Goal: Information Seeking & Learning: Learn about a topic

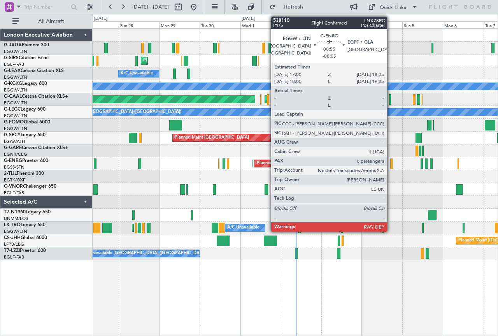
click at [391, 163] on div at bounding box center [391, 163] width 3 height 11
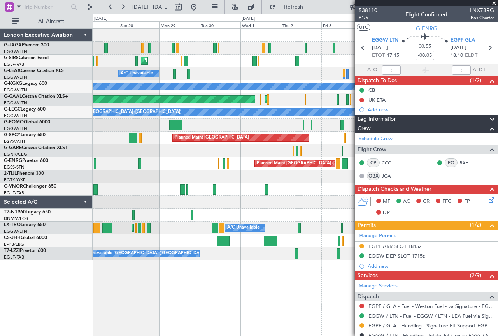
click at [492, 3] on span at bounding box center [494, 3] width 8 height 7
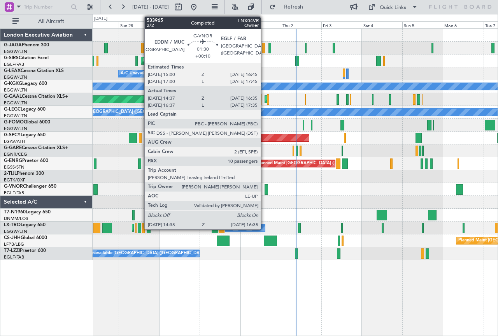
click at [265, 189] on div at bounding box center [267, 189] width 4 height 11
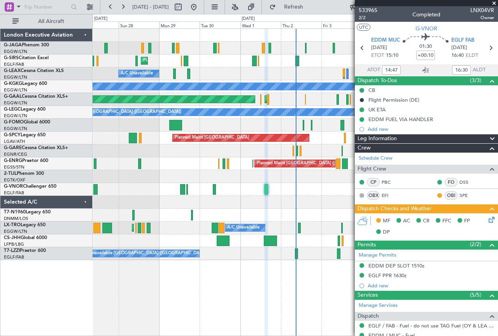
click at [494, 3] on span at bounding box center [494, 3] width 8 height 7
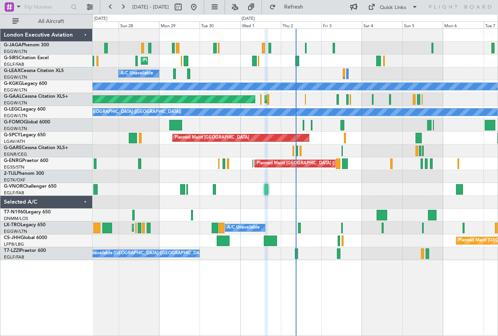
type input "0"
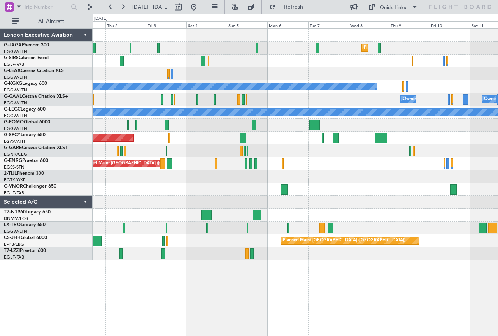
click at [224, 238] on div "Planned Maint [GEOGRAPHIC_DATA] ([GEOGRAPHIC_DATA]) A/C Unavailable [GEOGRAPHIC…" at bounding box center [295, 144] width 405 height 231
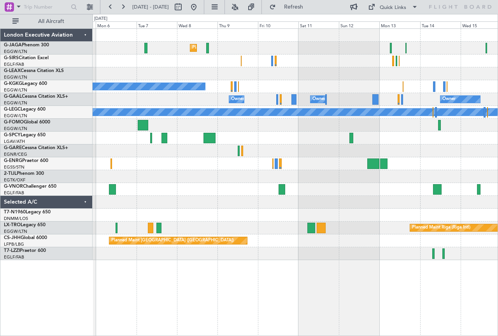
click at [226, 234] on div "Planned Maint Riga (Riga Intl)" at bounding box center [295, 227] width 405 height 13
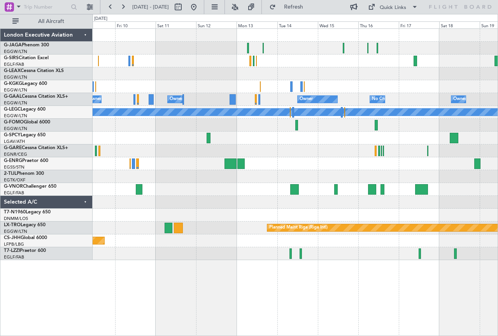
click at [209, 231] on div "Planned Maint Riga (Riga Intl)" at bounding box center [295, 227] width 405 height 13
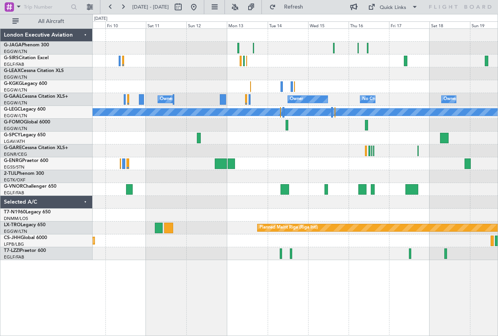
click at [377, 236] on div "Planned Maint [GEOGRAPHIC_DATA] ([GEOGRAPHIC_DATA]) Planned Maint [GEOGRAPHIC_D…" at bounding box center [295, 144] width 405 height 231
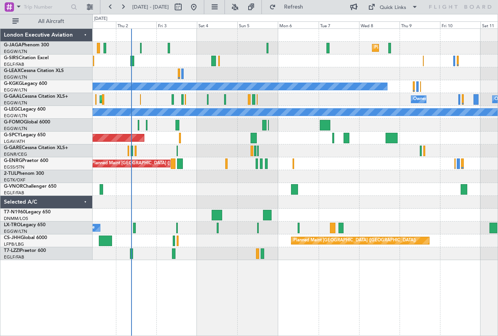
click at [497, 231] on html "[DATE] - [DATE] Refresh Quick Links All Aircraft Planned Maint [GEOGRAPHIC_DATA…" at bounding box center [249, 168] width 498 height 336
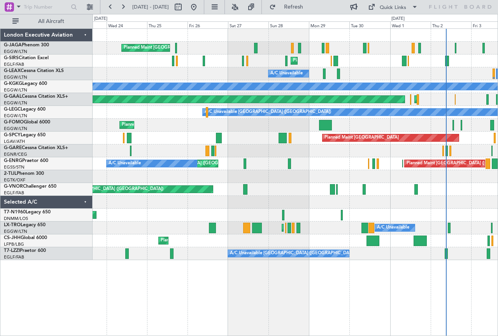
click at [475, 246] on div "Planned Maint [GEOGRAPHIC_DATA] ([GEOGRAPHIC_DATA])" at bounding box center [295, 240] width 405 height 13
